Goal: Information Seeking & Learning: Learn about a topic

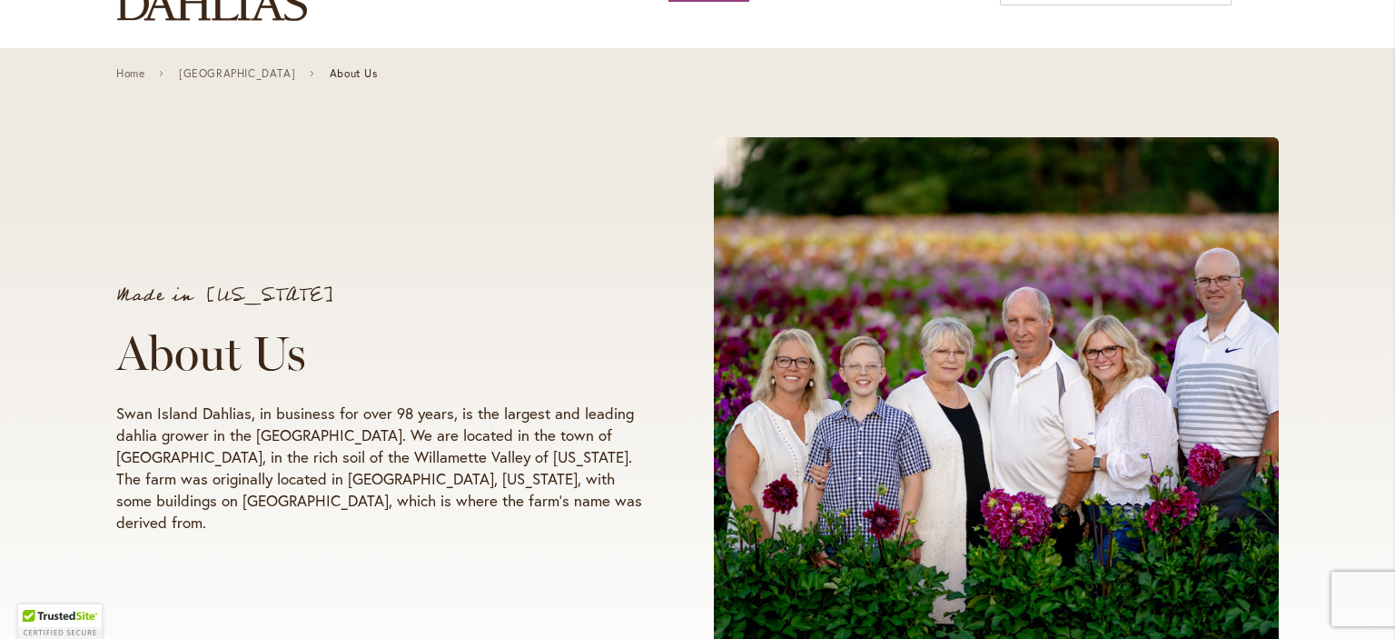
scroll to position [174, 0]
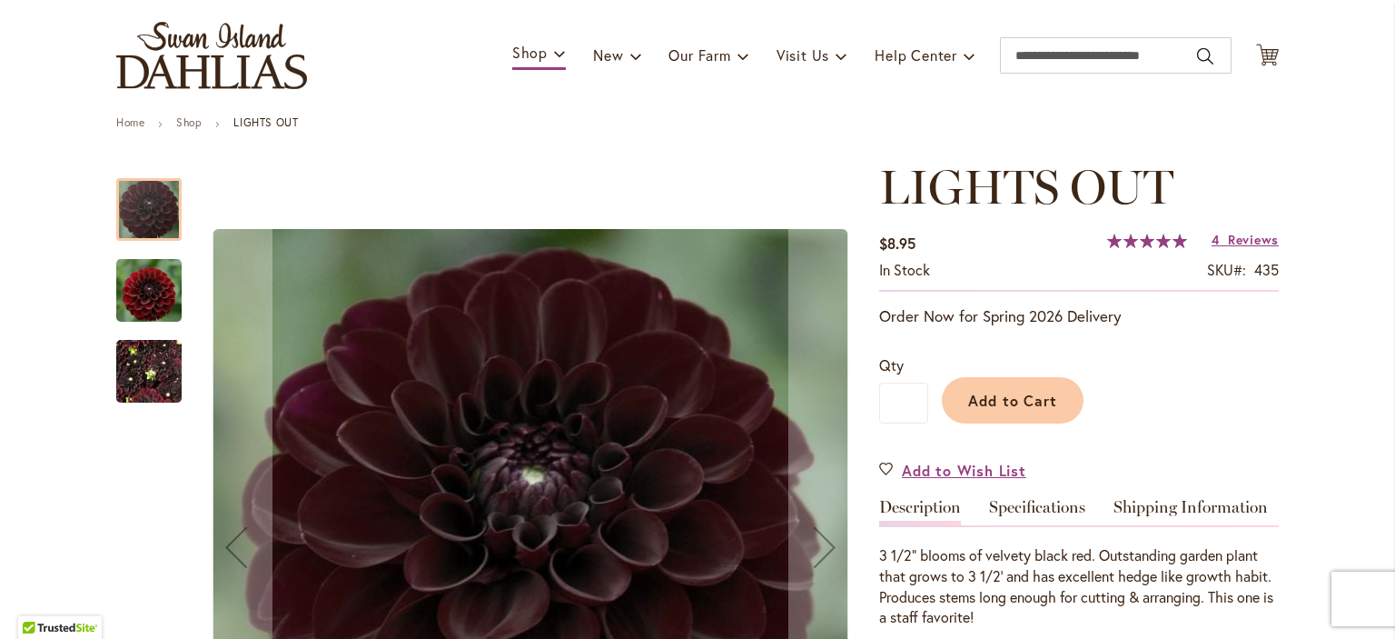
scroll to position [106, 0]
click at [151, 297] on img "LIGHTS OUT" at bounding box center [148, 289] width 65 height 67
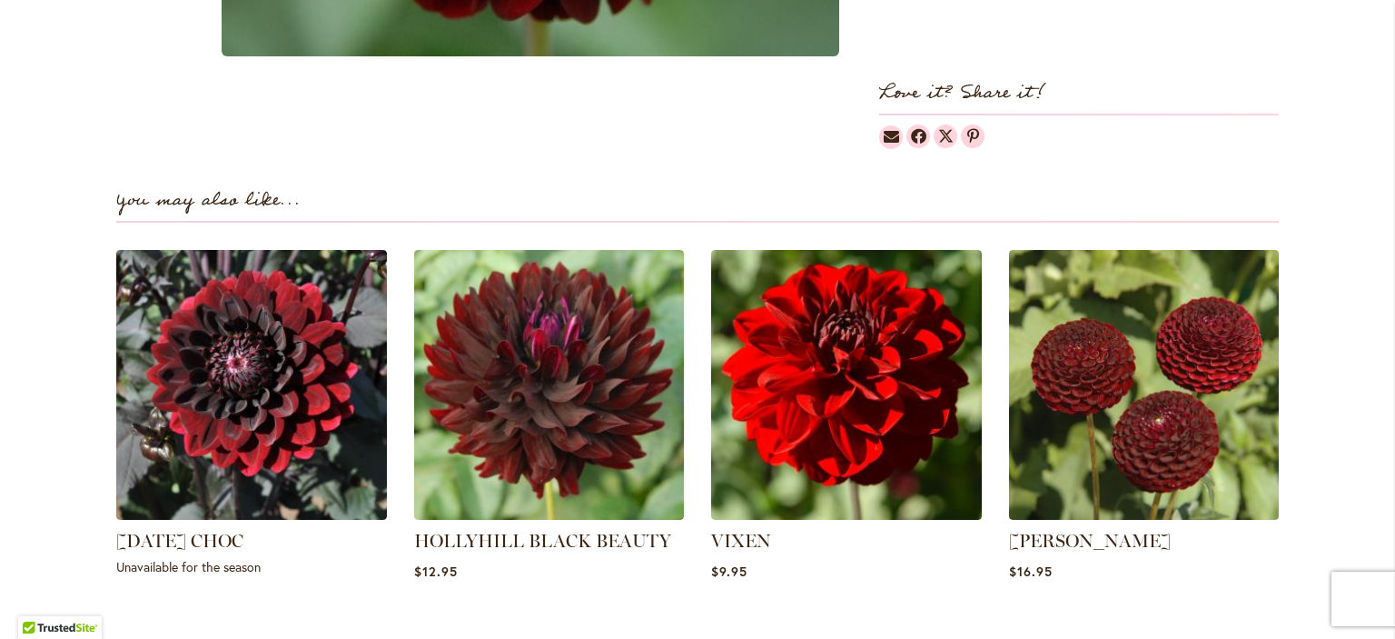
scroll to position [1214, 0]
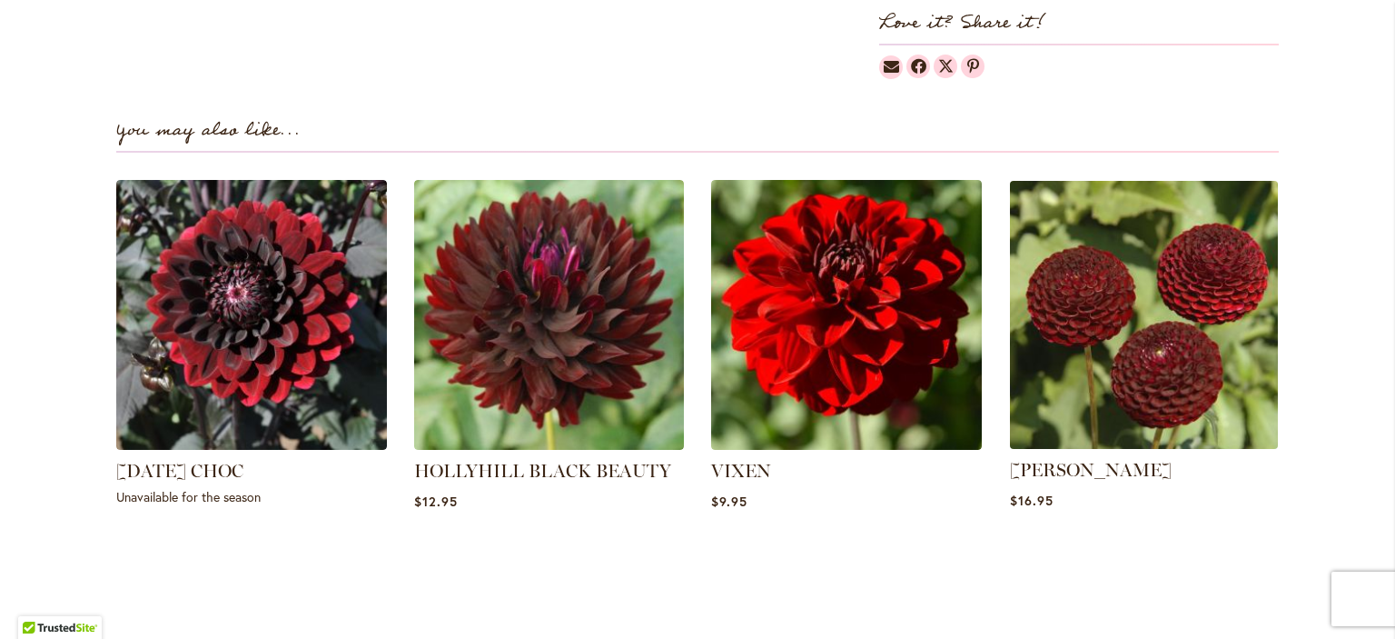
click at [1144, 332] on img at bounding box center [1144, 314] width 282 height 282
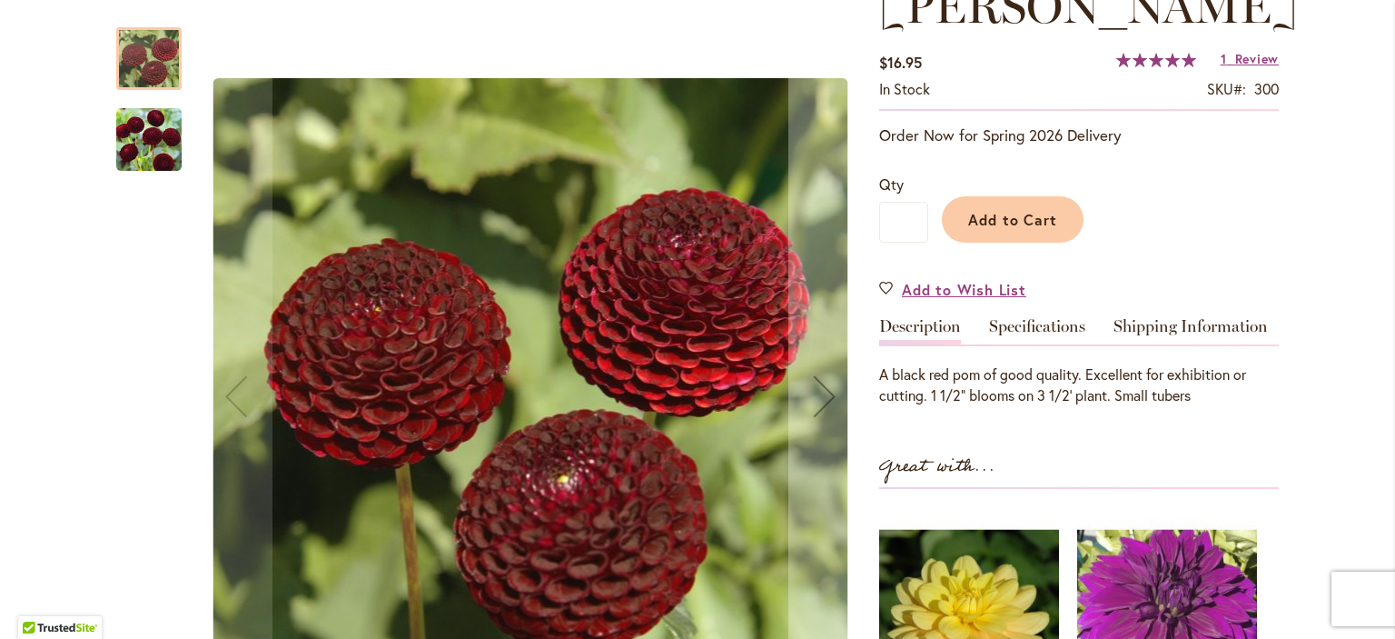
scroll to position [290, 0]
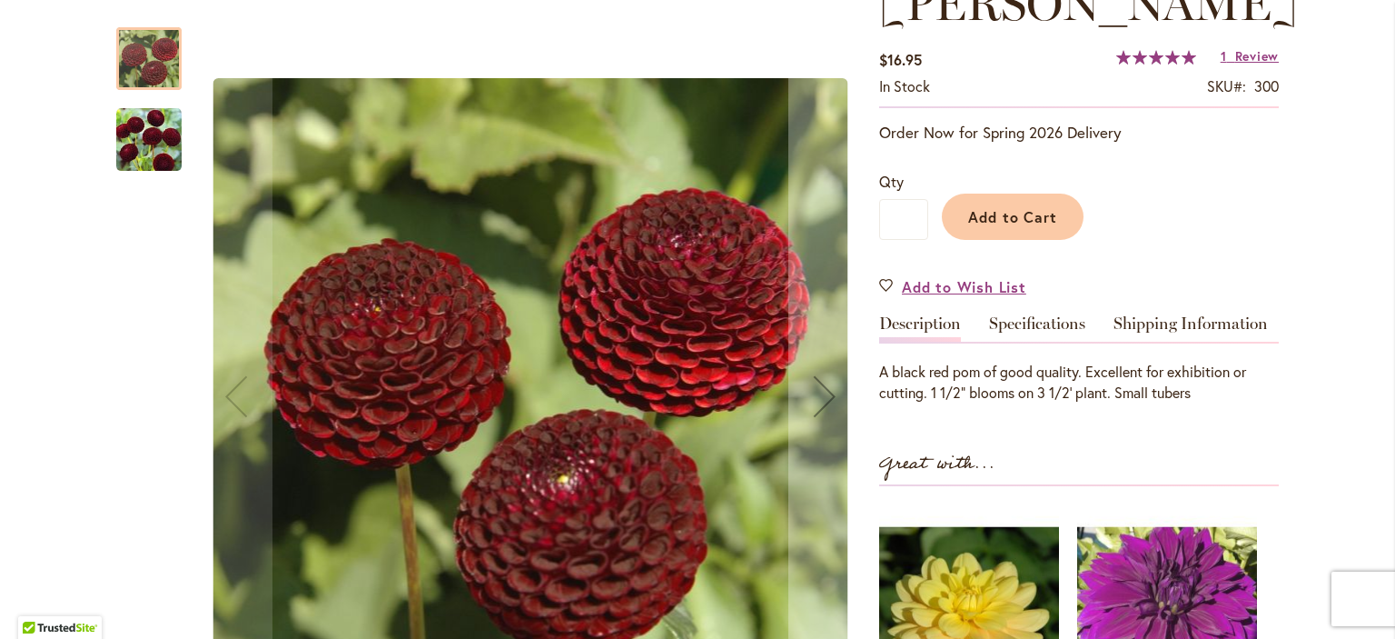
click at [135, 134] on img "CROSSFIELD EBONY" at bounding box center [148, 139] width 65 height 65
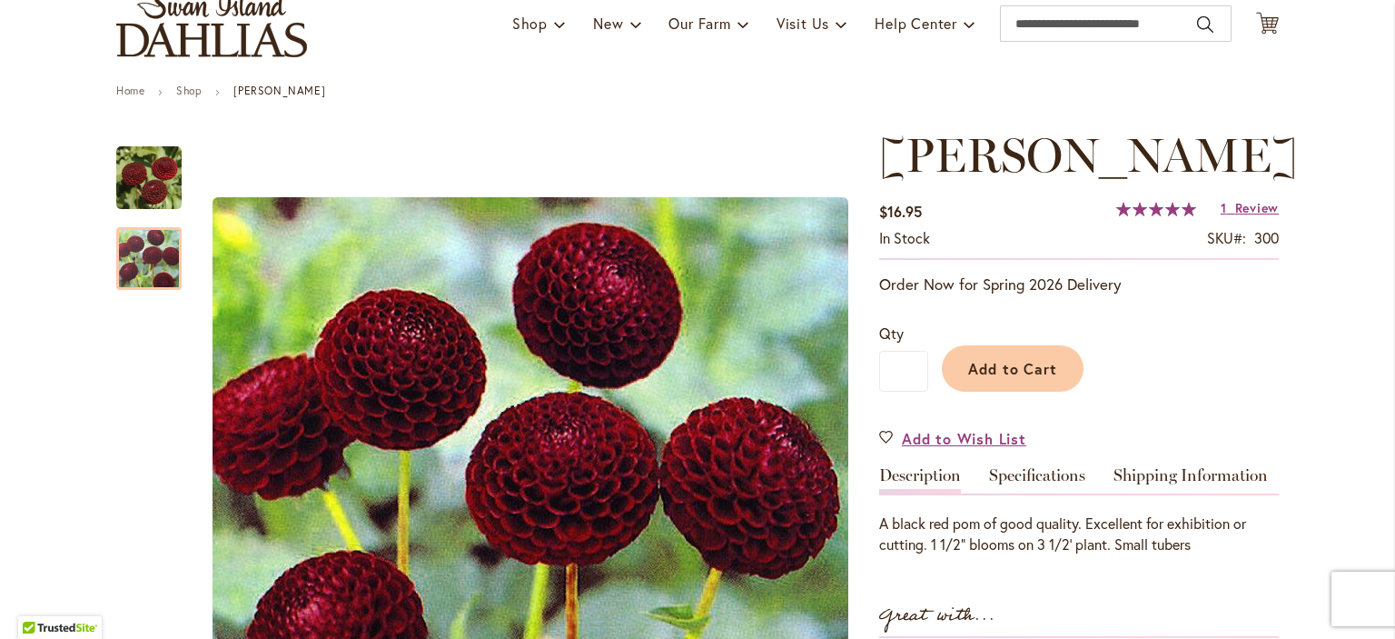
scroll to position [133, 0]
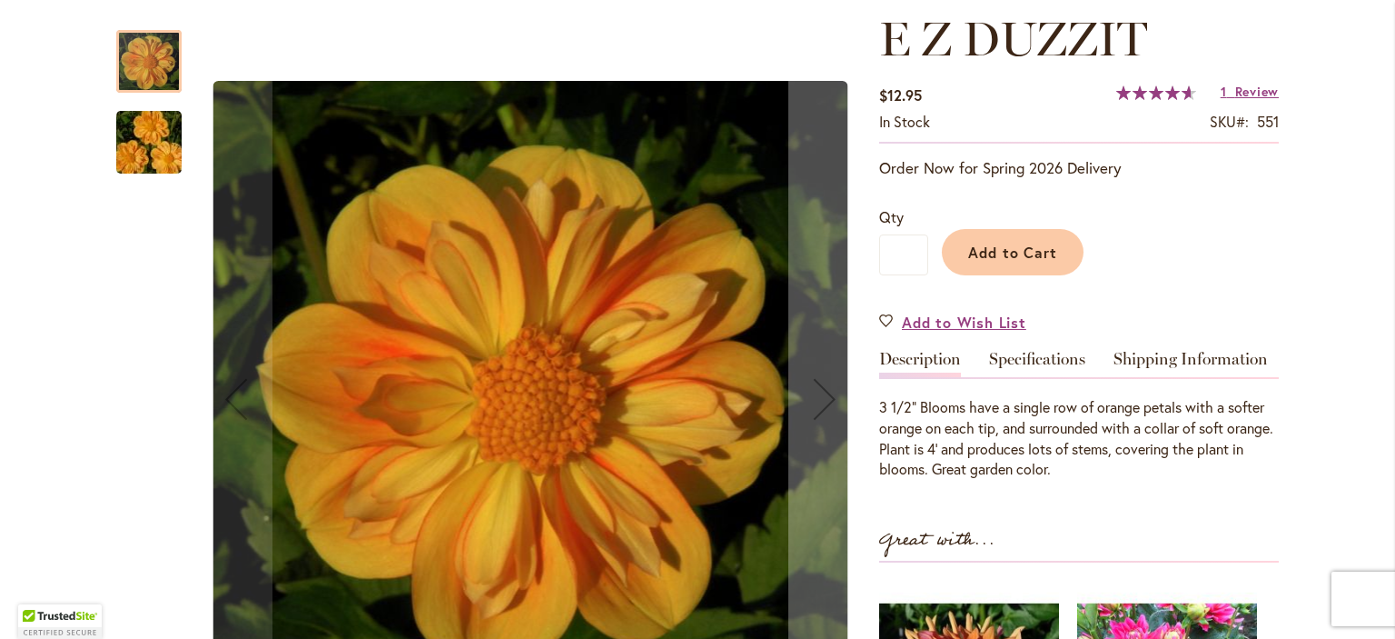
scroll to position [261, 0]
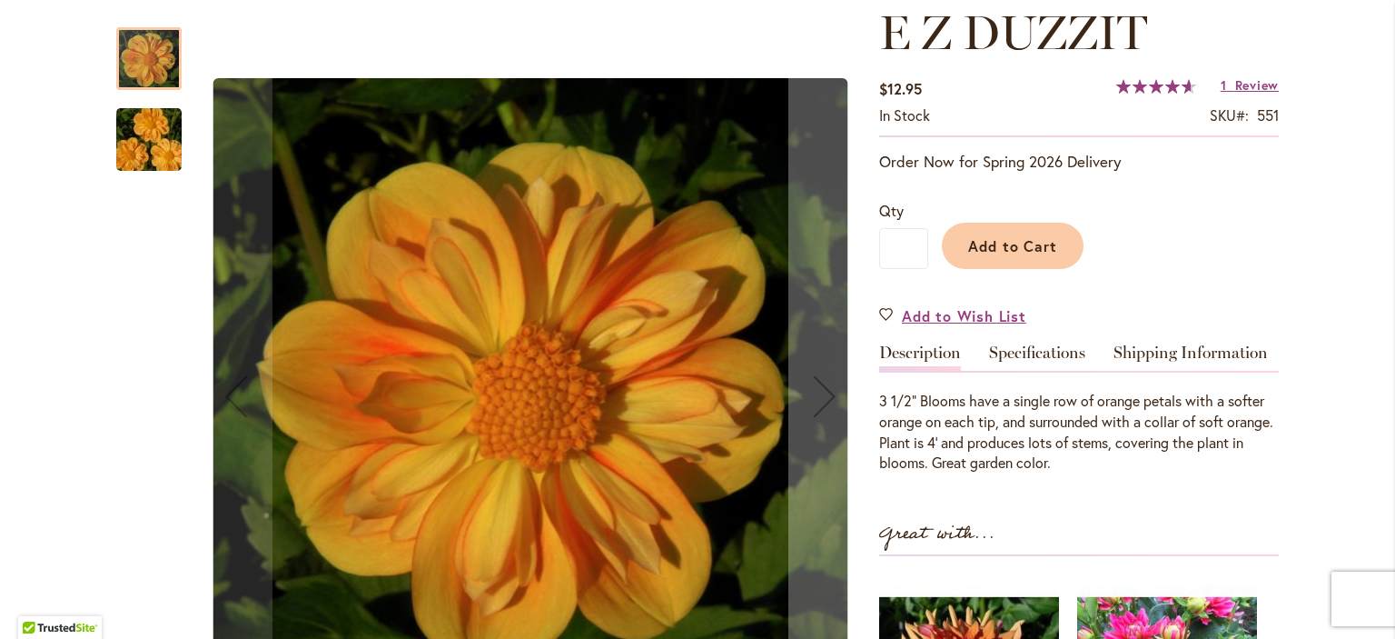
click at [156, 162] on img "E Z DUZZIT" at bounding box center [149, 139] width 131 height 87
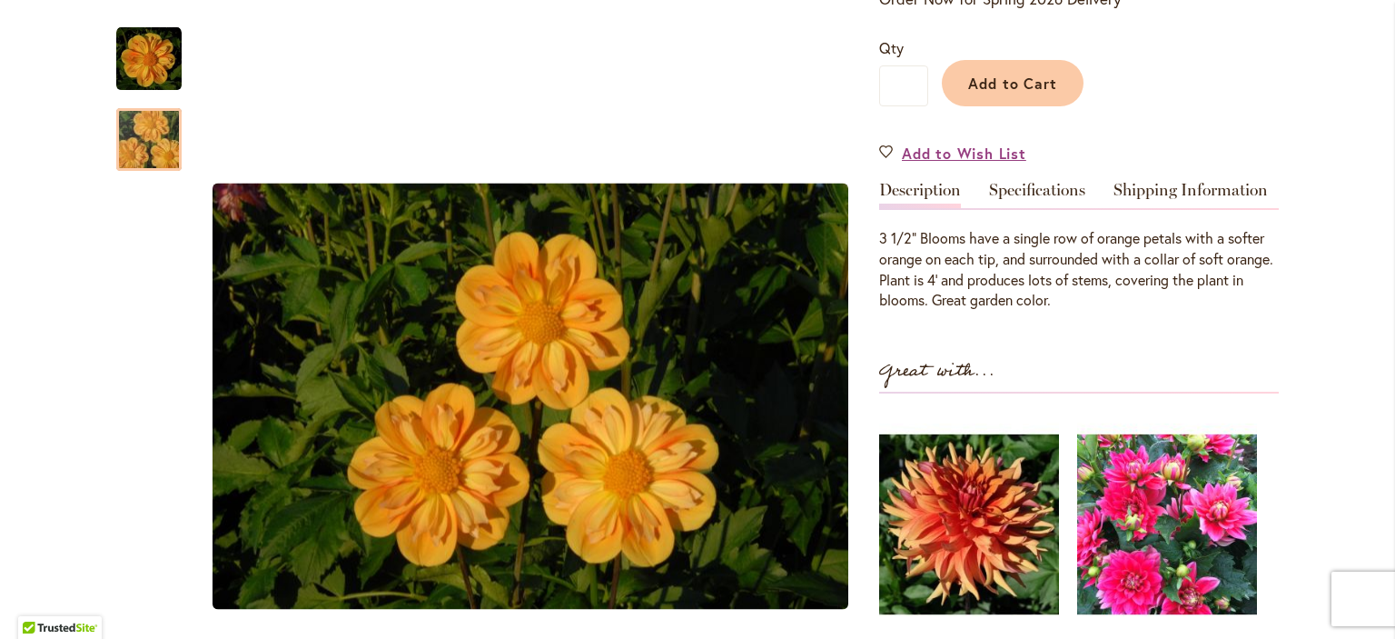
scroll to position [469, 0]
